Goal: Information Seeking & Learning: Find specific fact

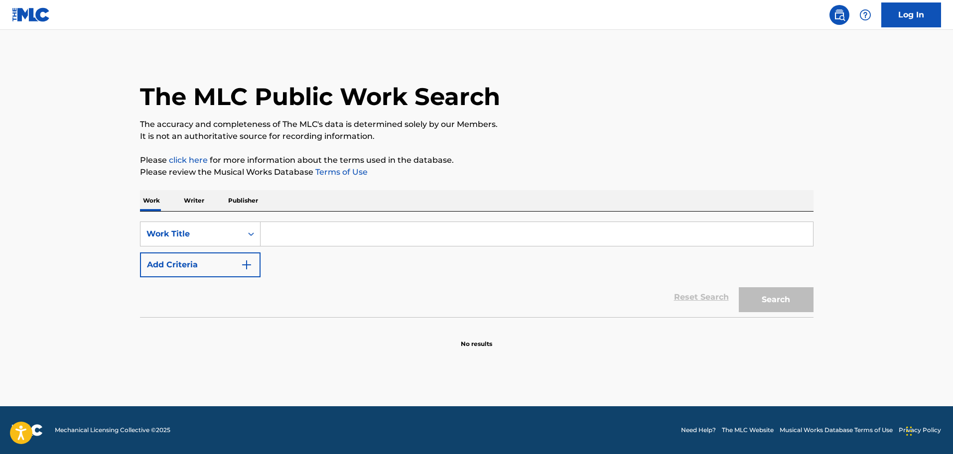
click at [286, 237] on input "Search Form" at bounding box center [536, 234] width 552 height 24
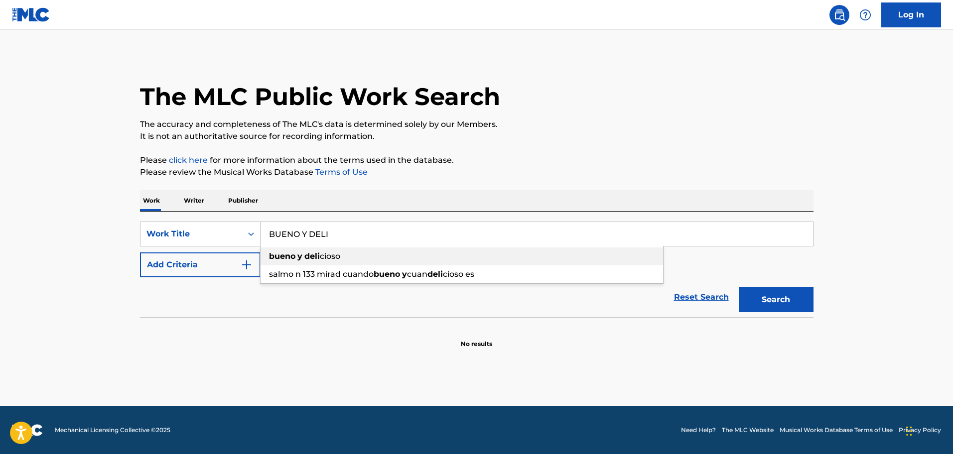
click at [305, 253] on strong "deli" at bounding box center [311, 255] width 15 height 9
type input "bueno y delicioso"
click at [247, 268] on img "Search Form" at bounding box center [247, 265] width 12 height 12
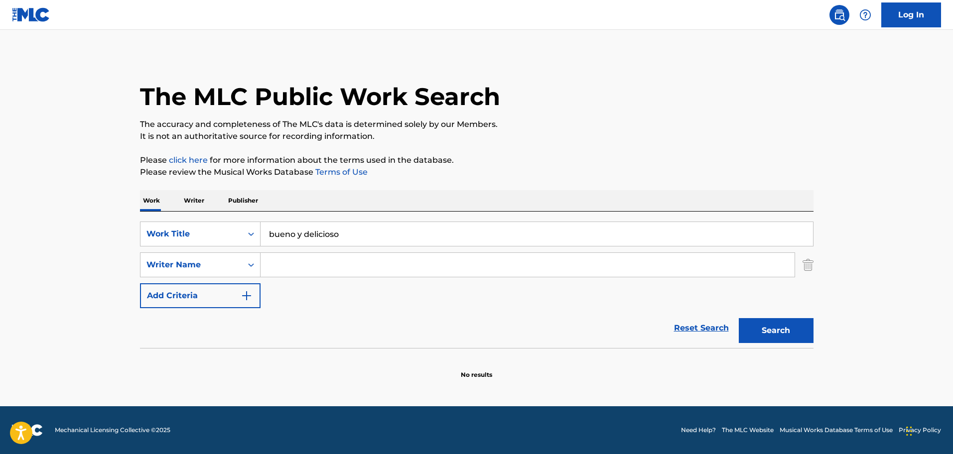
click at [284, 268] on input "Search Form" at bounding box center [527, 265] width 534 height 24
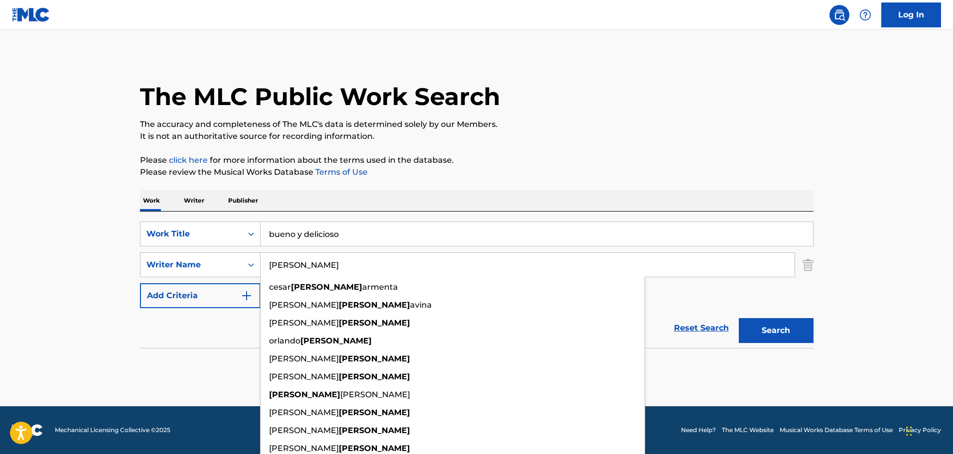
type input "[PERSON_NAME]"
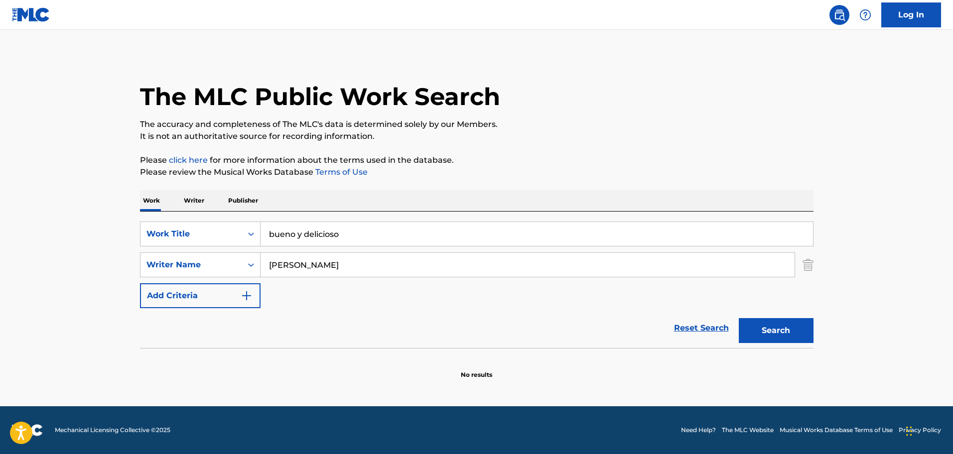
click at [775, 172] on p "Please review the Musical Works Database Terms of Use" at bounding box center [476, 172] width 673 height 12
click at [790, 327] on button "Search" at bounding box center [775, 330] width 75 height 25
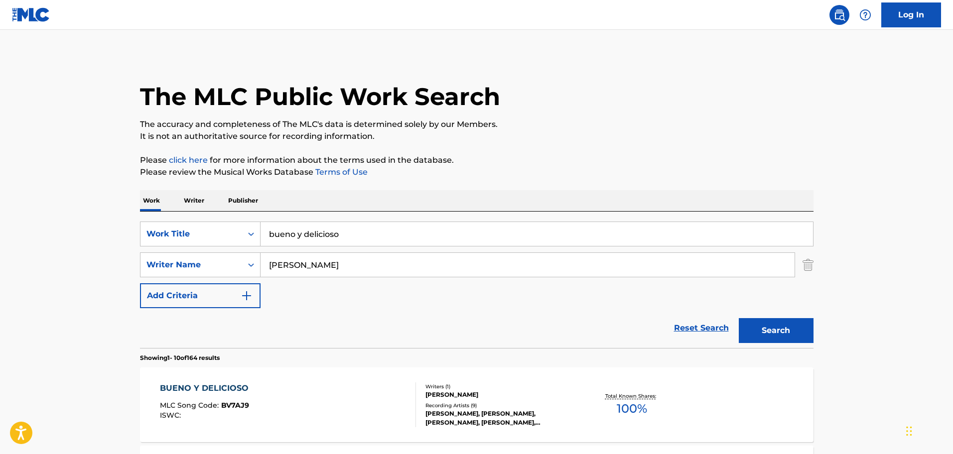
click at [237, 383] on div "BUENO Y DELICIOSO" at bounding box center [207, 388] width 94 height 12
click at [348, 228] on input "bueno y delicioso" at bounding box center [536, 234] width 552 height 24
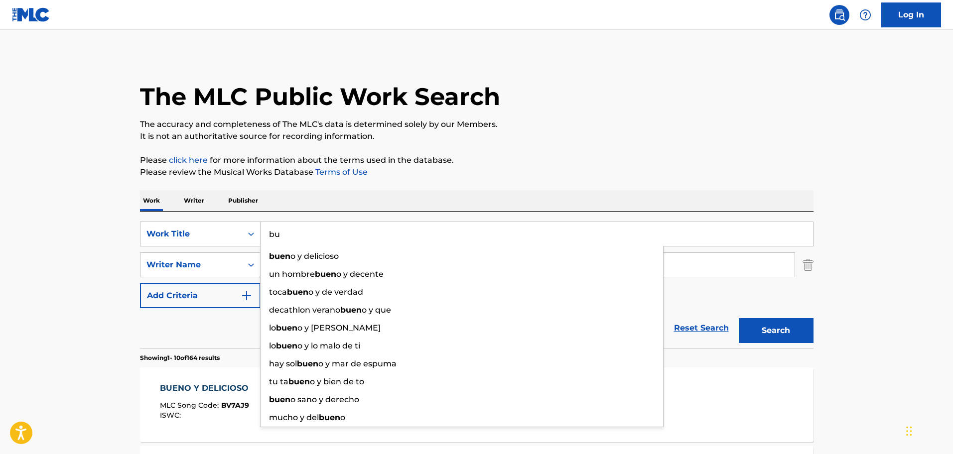
type input "b"
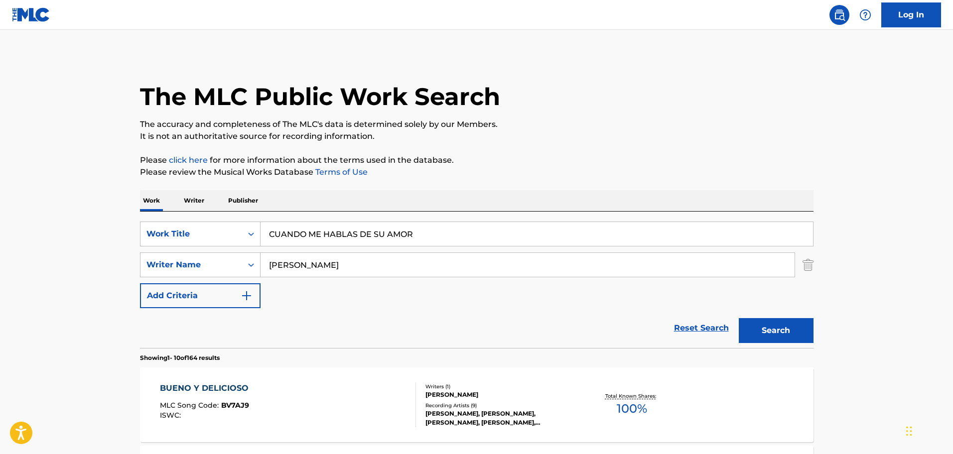
click at [788, 331] on button "Search" at bounding box center [775, 330] width 75 height 25
click at [359, 236] on input "CUANDO ME HABLAS DE SU AMOR" at bounding box center [536, 234] width 552 height 24
click at [778, 332] on button "Search" at bounding box center [775, 330] width 75 height 25
click at [441, 241] on input "CUANDO ME HABLA DE SU AMOR" at bounding box center [536, 234] width 552 height 24
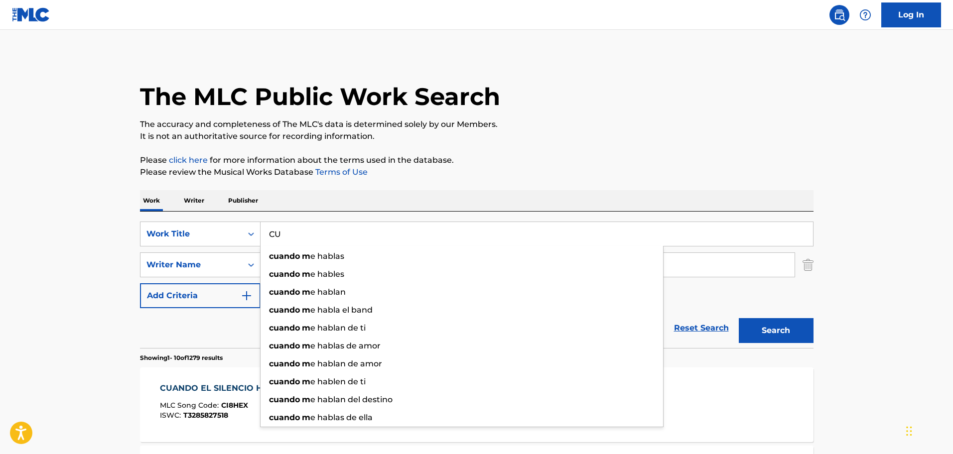
type input "C"
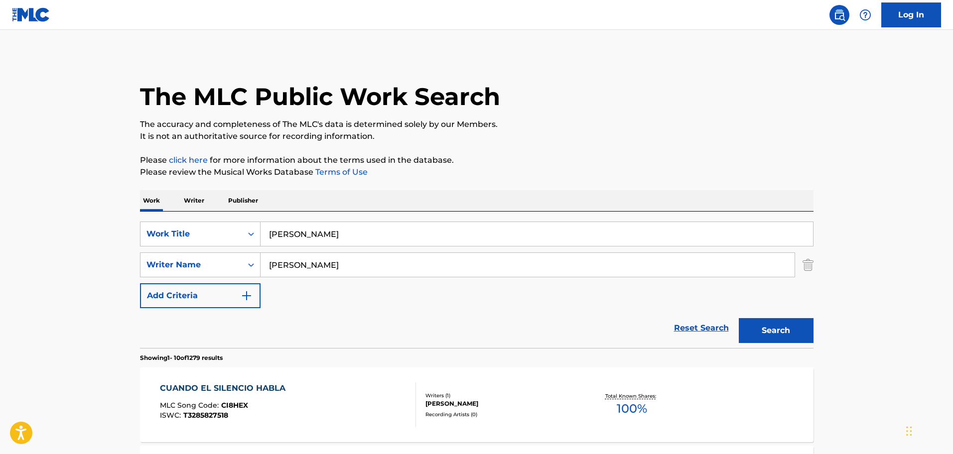
click at [762, 323] on button "Search" at bounding box center [775, 330] width 75 height 25
click at [343, 235] on input "[PERSON_NAME]" at bounding box center [536, 234] width 552 height 24
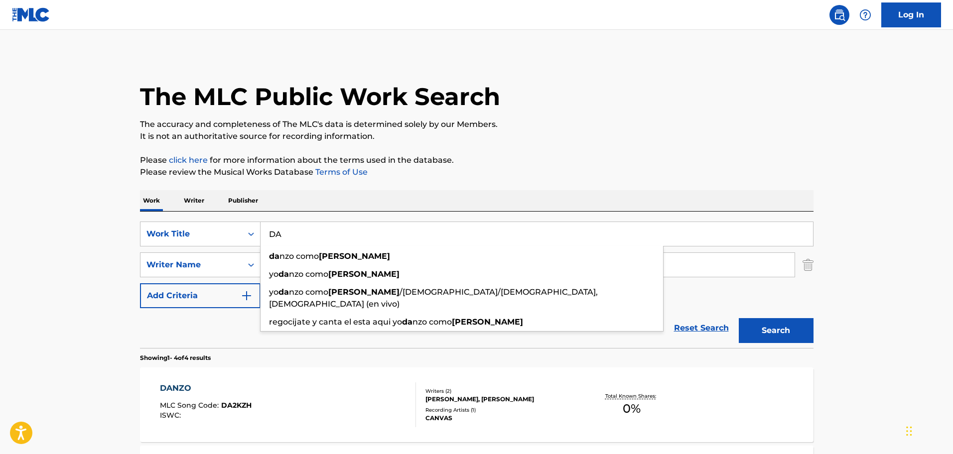
type input "D"
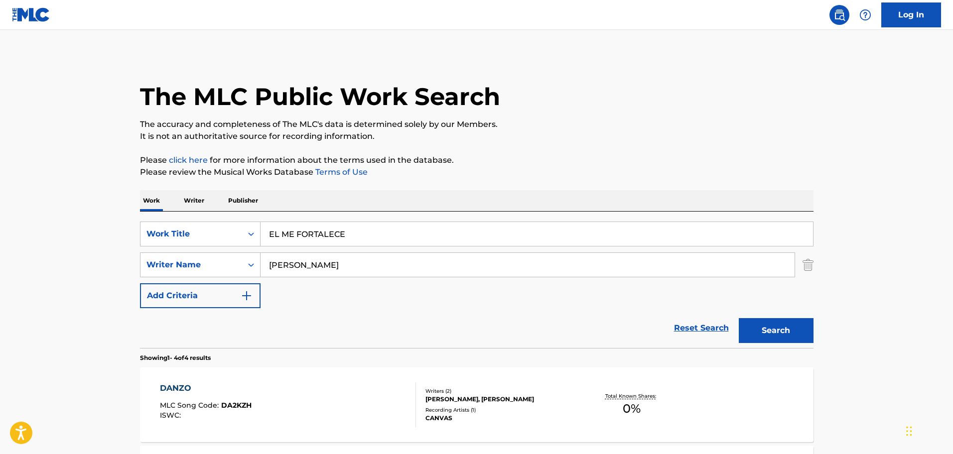
click at [771, 335] on button "Search" at bounding box center [775, 330] width 75 height 25
click at [354, 229] on input "EL ME FORTALECE" at bounding box center [536, 234] width 552 height 24
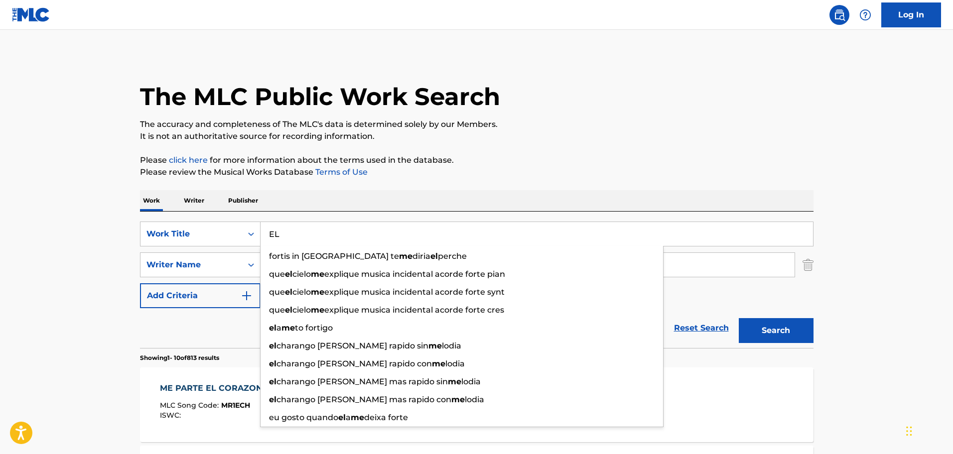
type input "E"
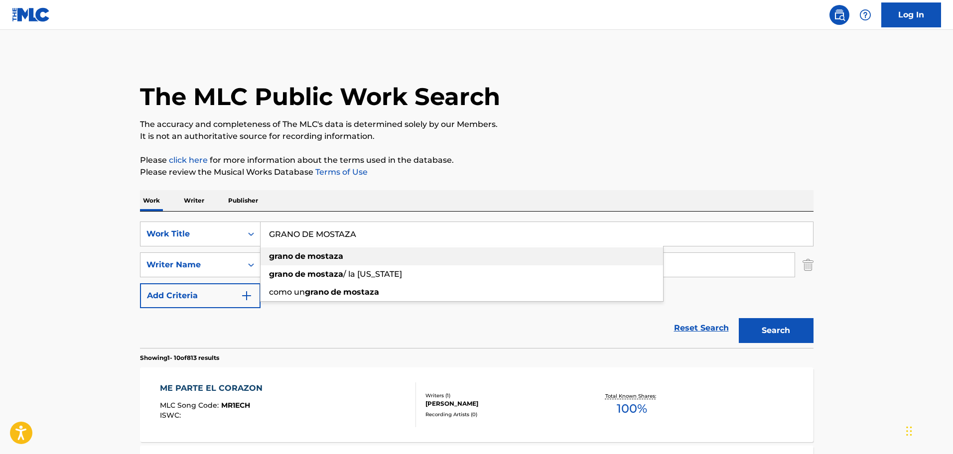
click at [338, 248] on div "grano de mostaza" at bounding box center [461, 256] width 402 height 18
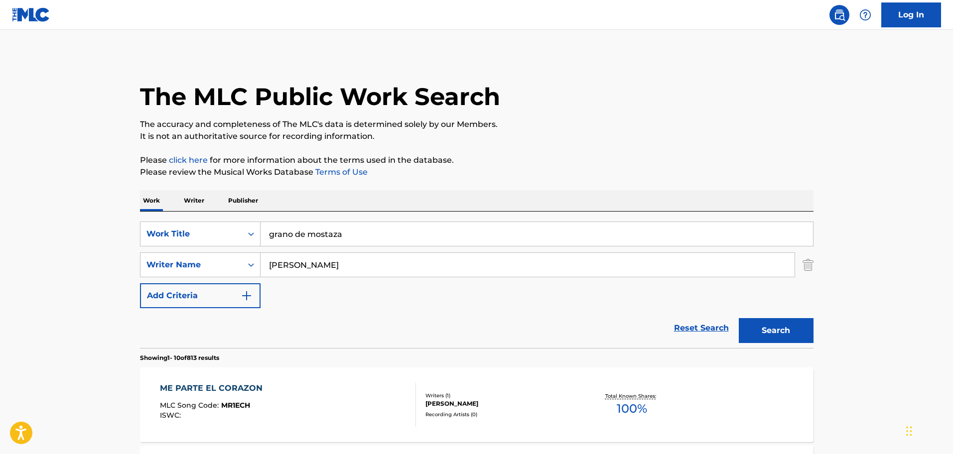
click at [764, 325] on button "Search" at bounding box center [775, 330] width 75 height 25
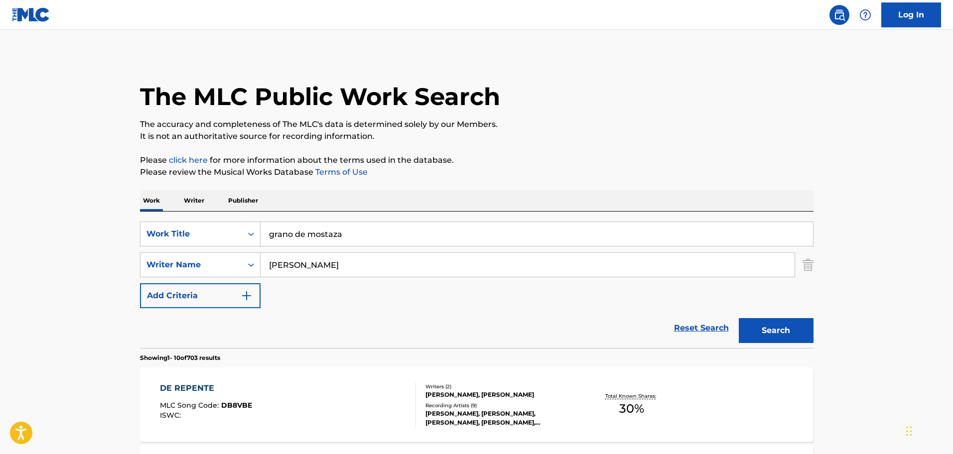
click at [356, 239] on input "grano de mostaza" at bounding box center [536, 234] width 552 height 24
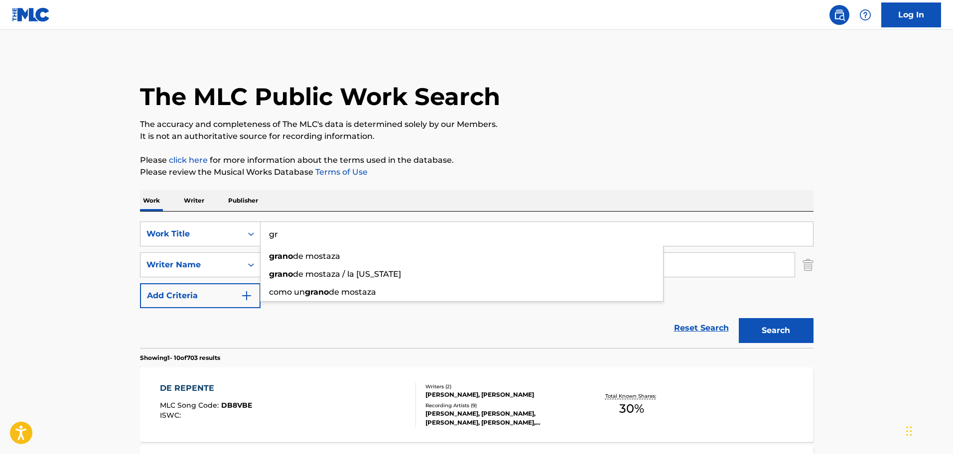
type input "g"
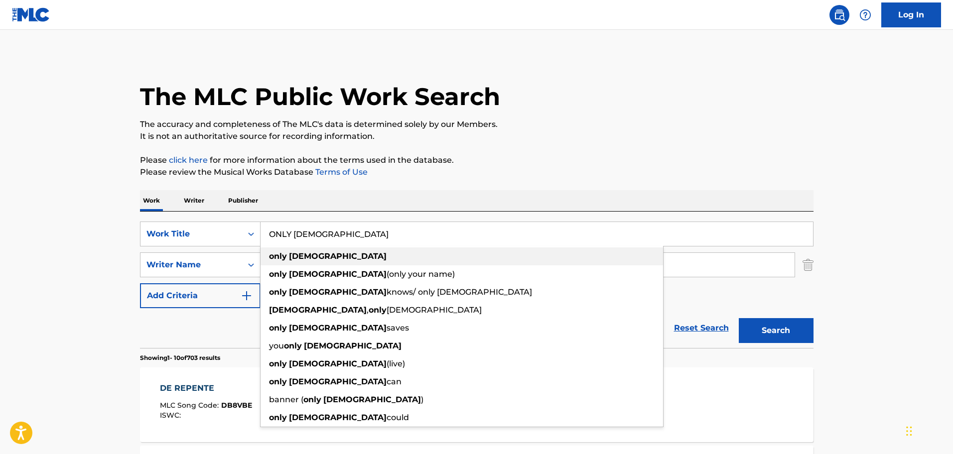
click at [307, 254] on strong "[DEMOGRAPHIC_DATA]" at bounding box center [338, 255] width 98 height 9
type input "only [DEMOGRAPHIC_DATA]"
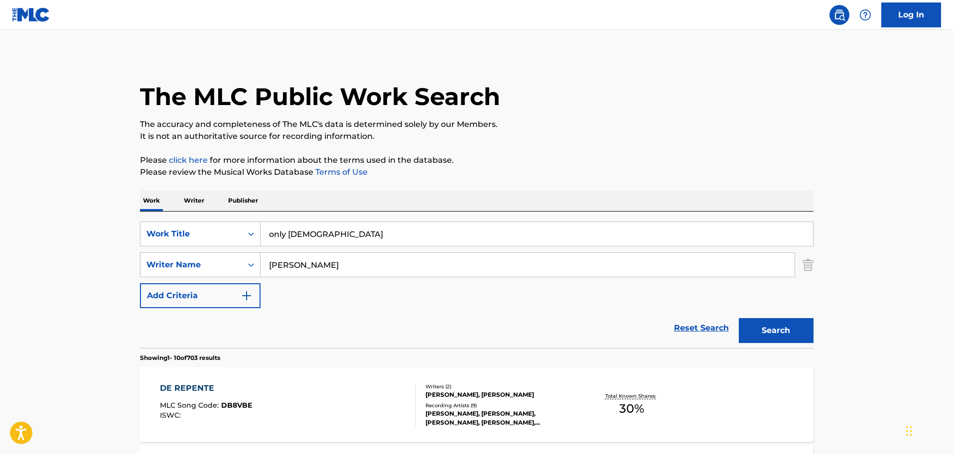
click at [801, 331] on button "Search" at bounding box center [775, 330] width 75 height 25
click at [194, 385] on div "ONLY [DEMOGRAPHIC_DATA]" at bounding box center [224, 388] width 128 height 12
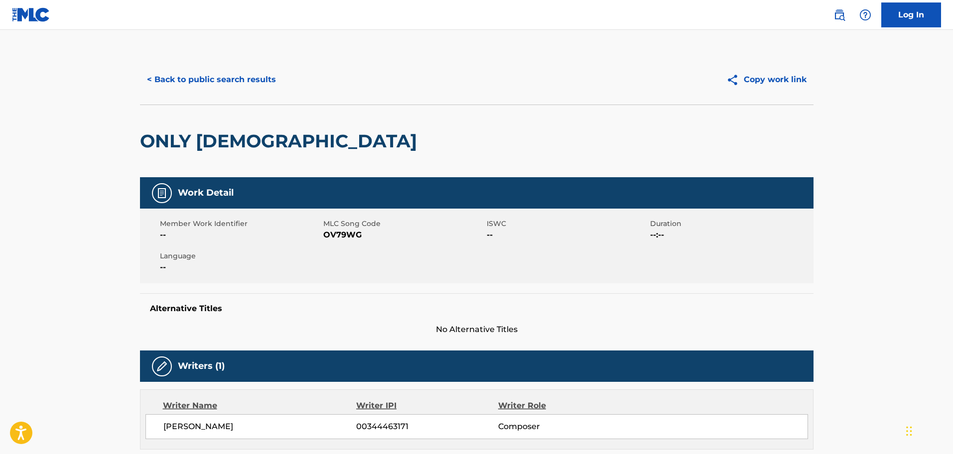
click at [210, 81] on button "< Back to public search results" at bounding box center [211, 79] width 143 height 25
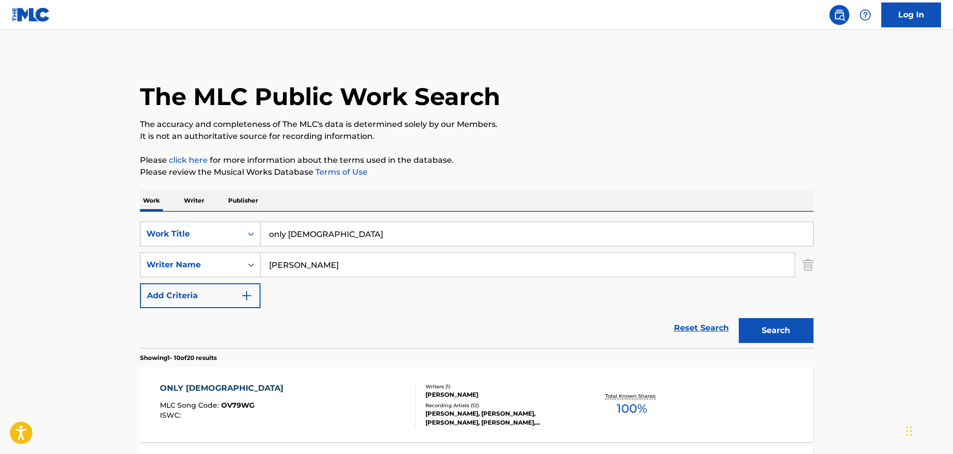
click at [326, 235] on input "only [DEMOGRAPHIC_DATA]" at bounding box center [536, 234] width 552 height 24
type input "o"
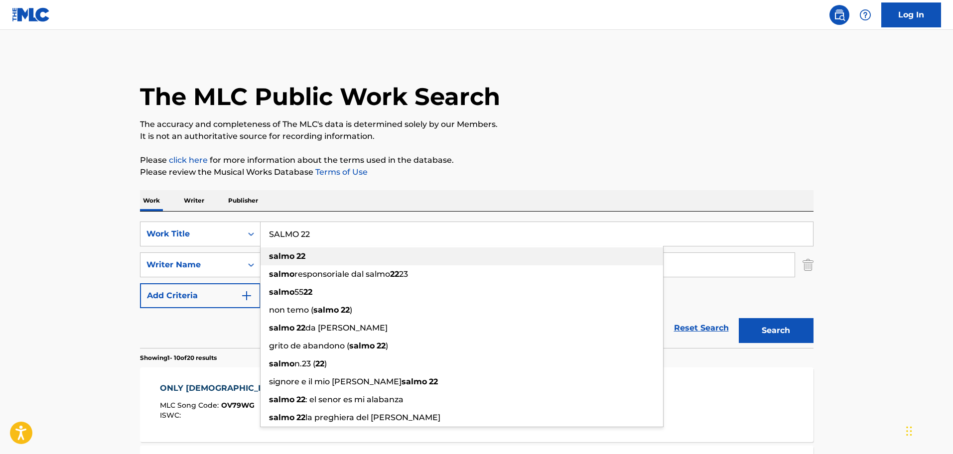
click at [302, 255] on strong "22" at bounding box center [300, 255] width 9 height 9
type input "salmo 22"
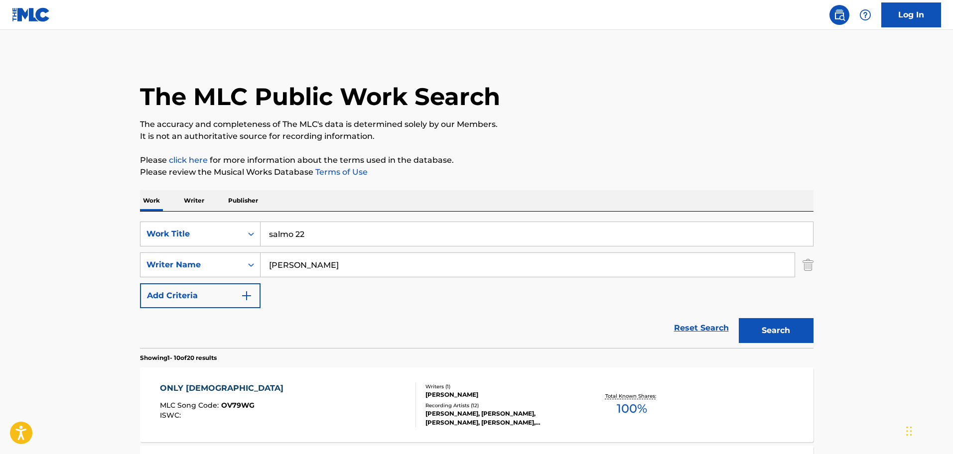
click at [779, 331] on button "Search" at bounding box center [775, 330] width 75 height 25
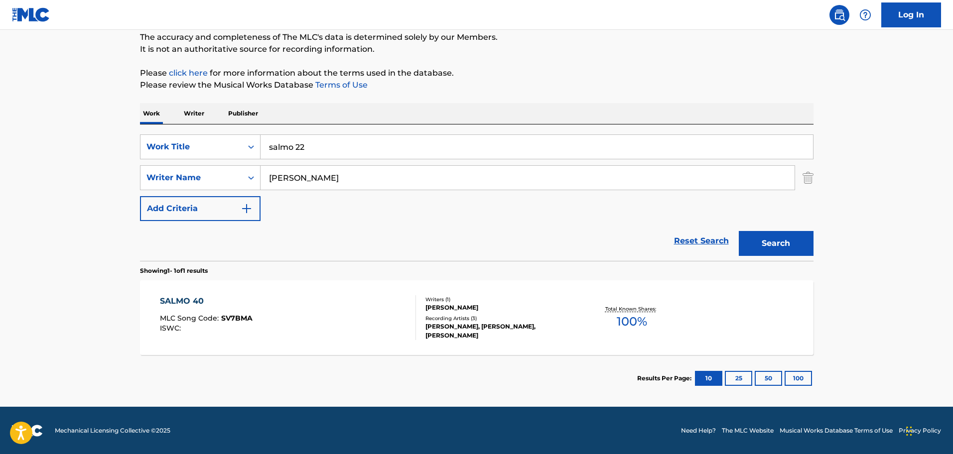
scroll to position [88, 0]
click at [180, 295] on div "SALMO 40" at bounding box center [206, 301] width 93 height 12
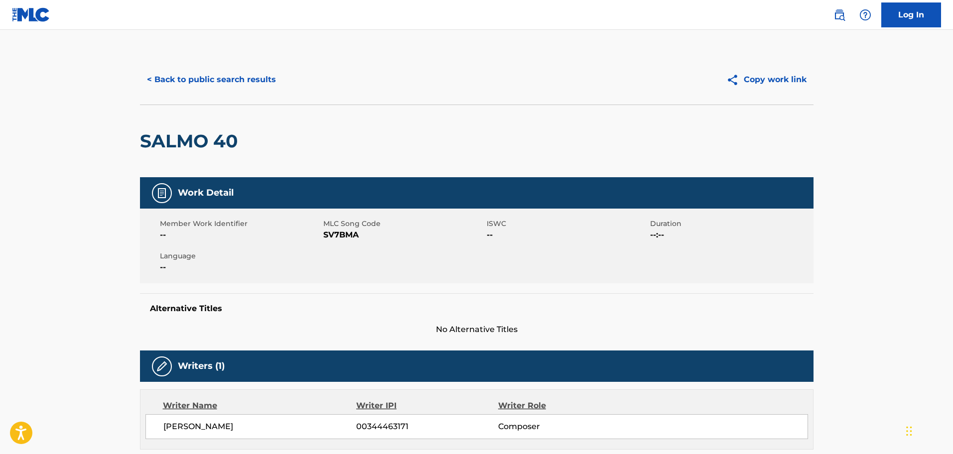
click at [230, 75] on button "< Back to public search results" at bounding box center [211, 79] width 143 height 25
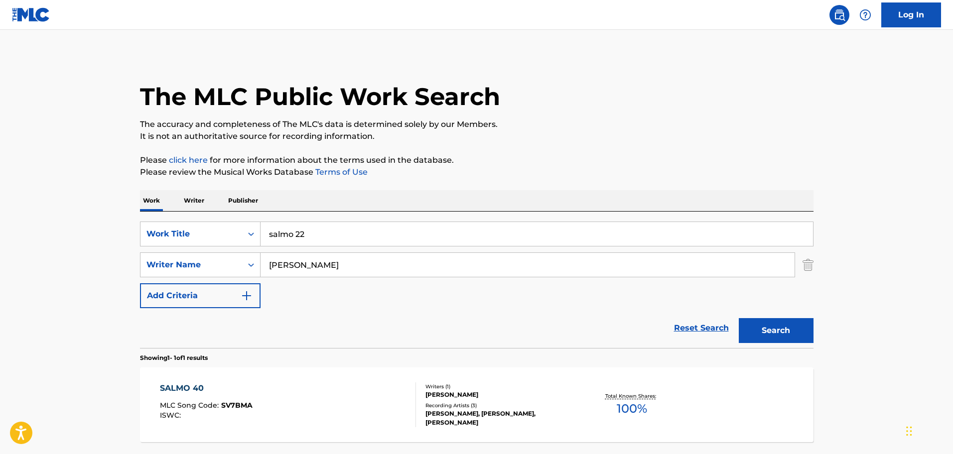
scroll to position [31, 0]
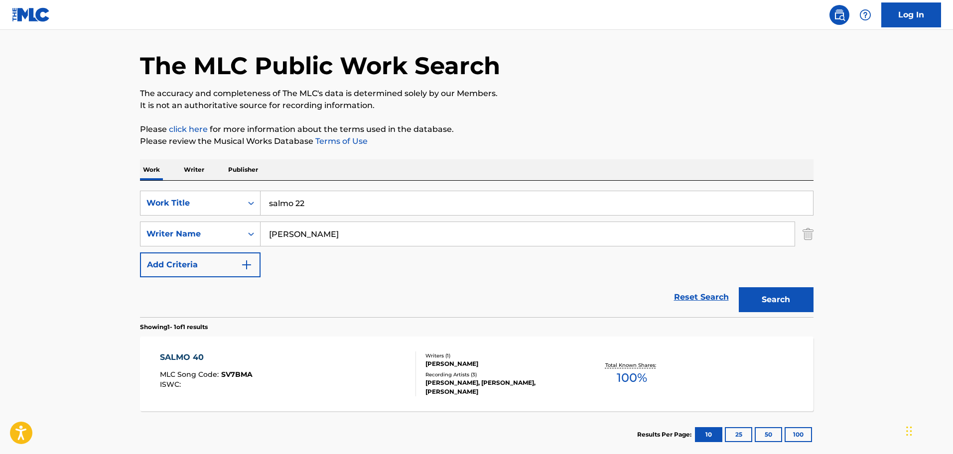
click at [319, 198] on input "salmo 22" at bounding box center [536, 203] width 552 height 24
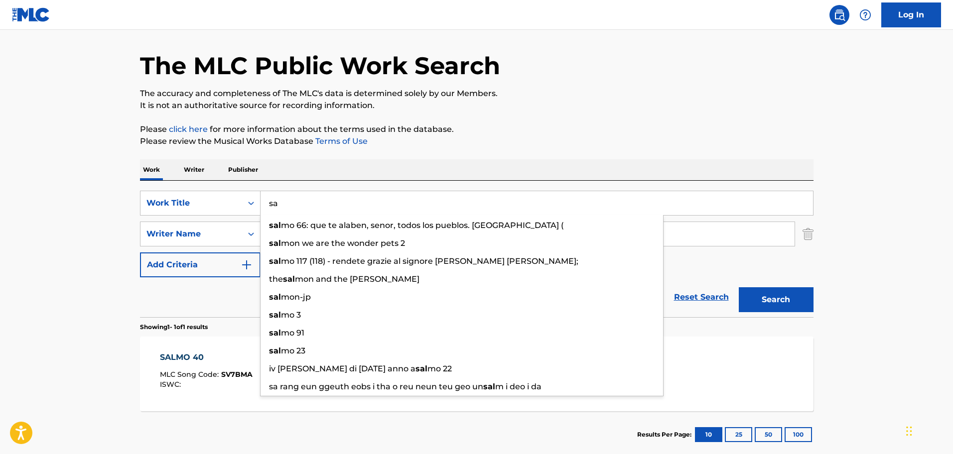
type input "s"
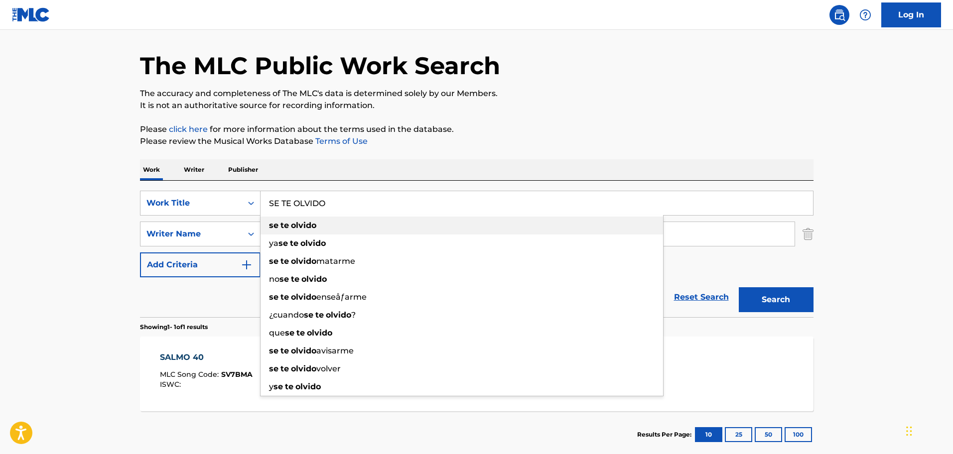
click at [307, 224] on strong "olvido" at bounding box center [303, 225] width 25 height 9
type input "se te olvido"
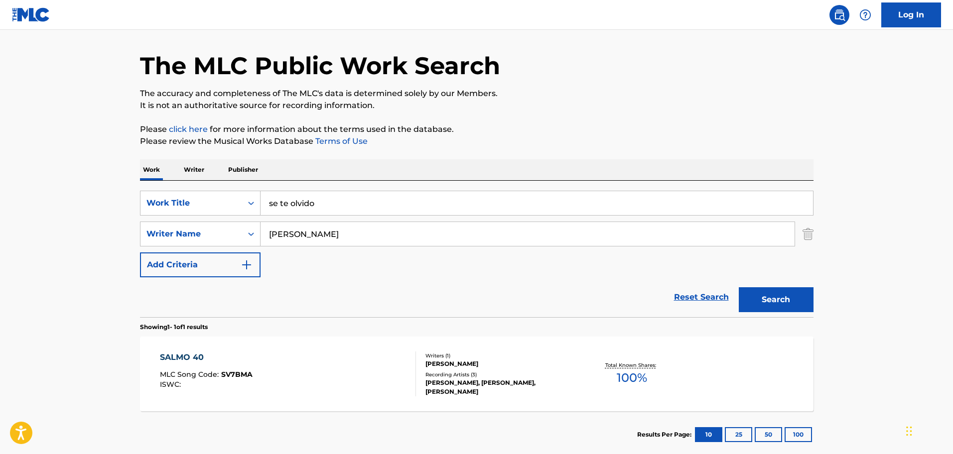
click at [790, 303] on button "Search" at bounding box center [775, 299] width 75 height 25
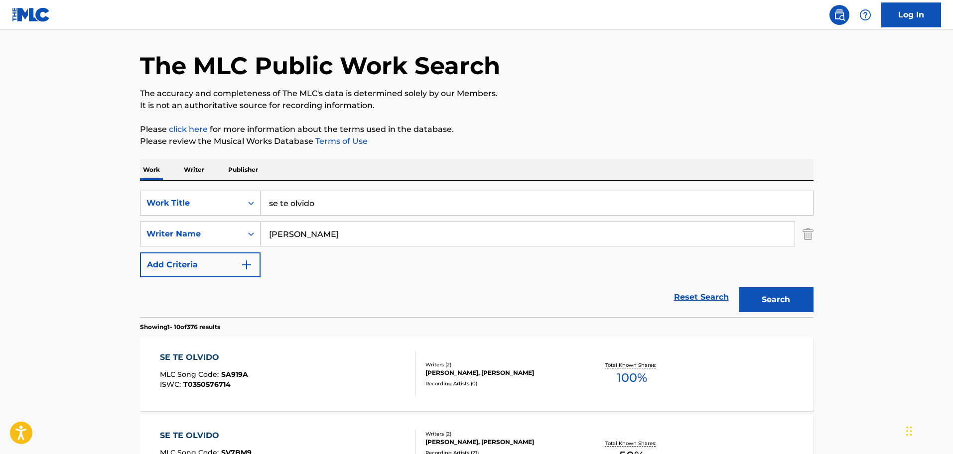
click at [203, 432] on div "SE TE OLVIDO" at bounding box center [206, 436] width 92 height 12
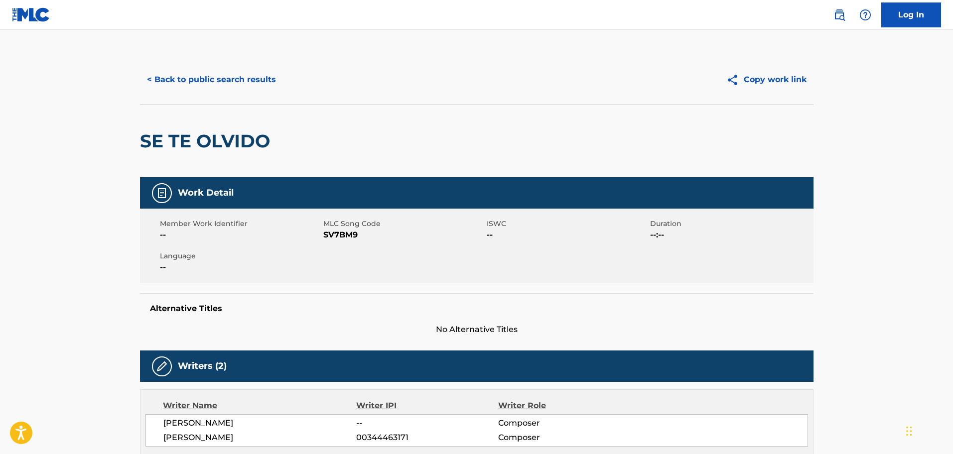
click at [257, 77] on button "< Back to public search results" at bounding box center [211, 79] width 143 height 25
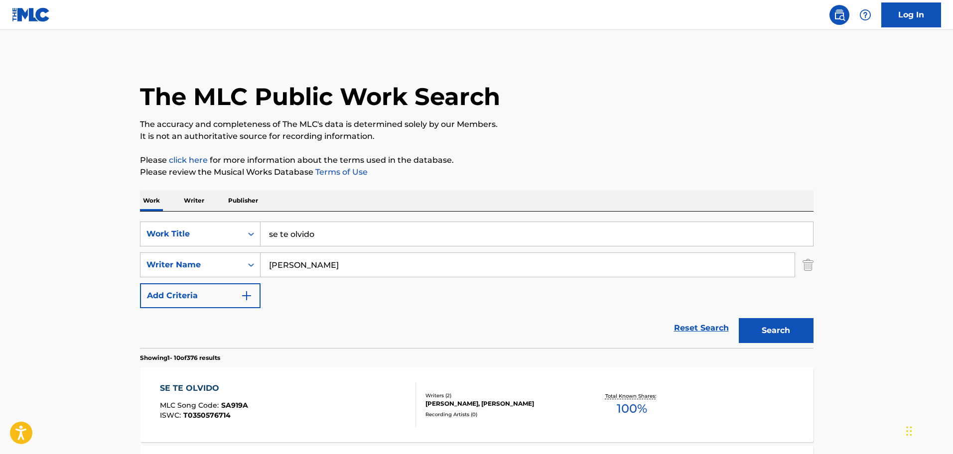
scroll to position [31, 0]
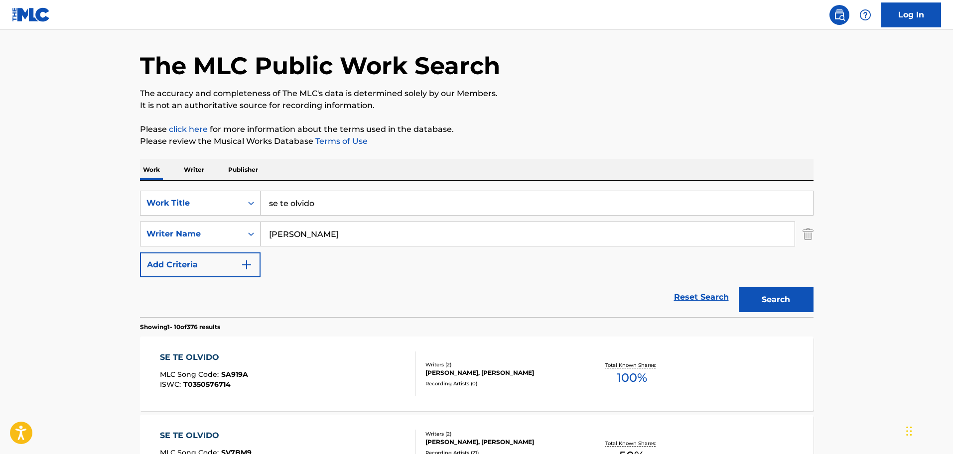
click at [354, 209] on input "se te olvido" at bounding box center [536, 203] width 552 height 24
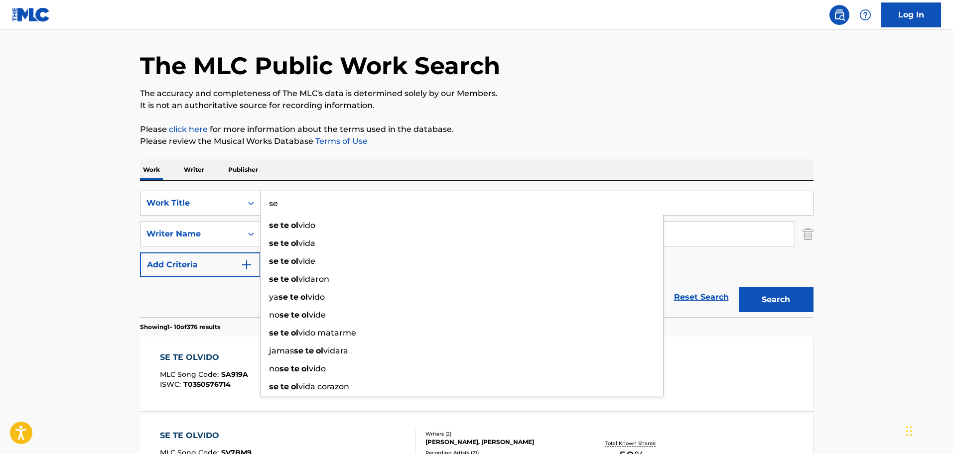
type input "s"
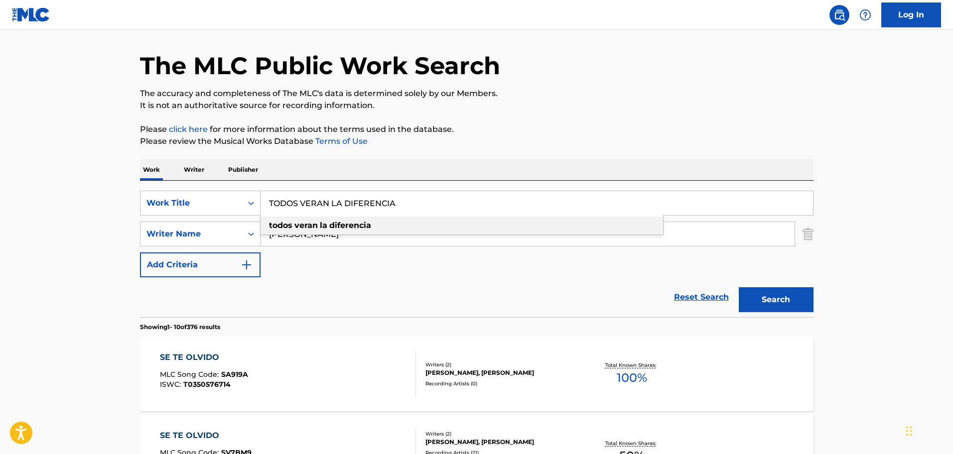
click at [357, 226] on strong "diferencia" at bounding box center [350, 225] width 42 height 9
type input "todos veran la diferencia"
click at [768, 308] on button "Search" at bounding box center [775, 299] width 75 height 25
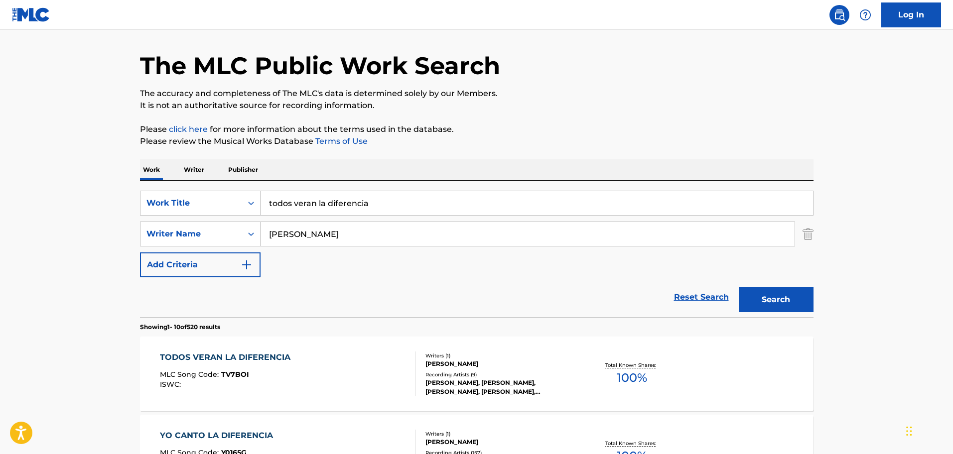
click at [236, 352] on div "TODOS VERAN LA DIFERENCIA" at bounding box center [227, 358] width 135 height 12
